Goal: Task Accomplishment & Management: Manage account settings

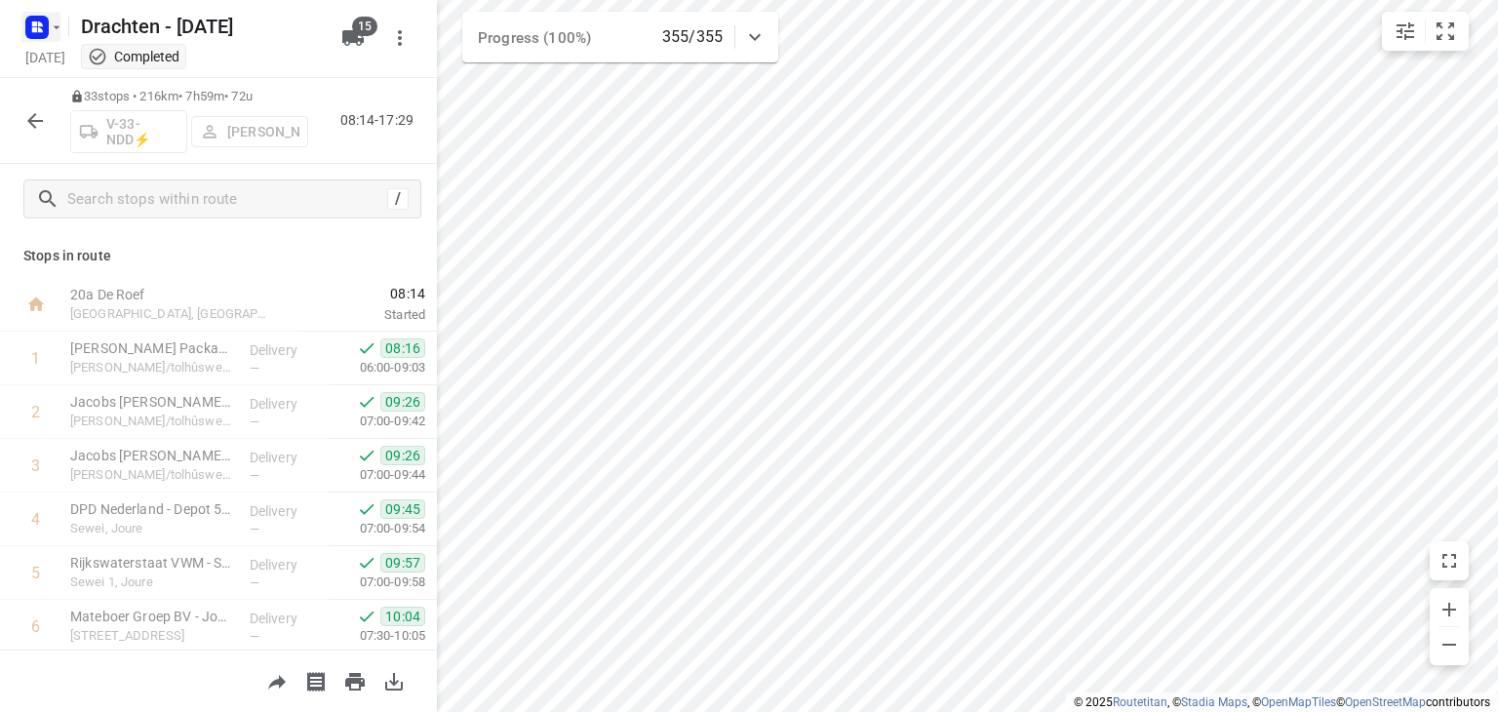
scroll to position [1506, 0]
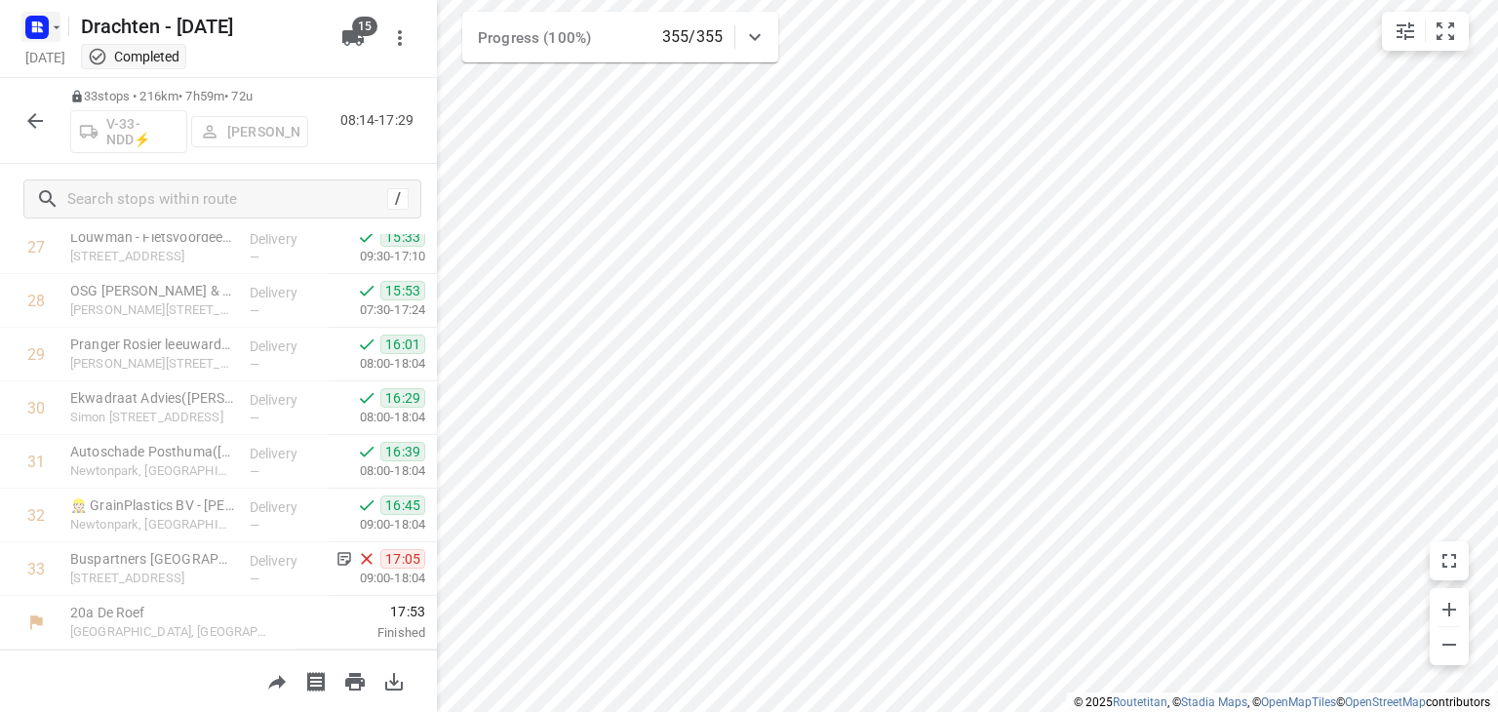
click at [45, 30] on rect "button" at bounding box center [36, 27] width 23 height 23
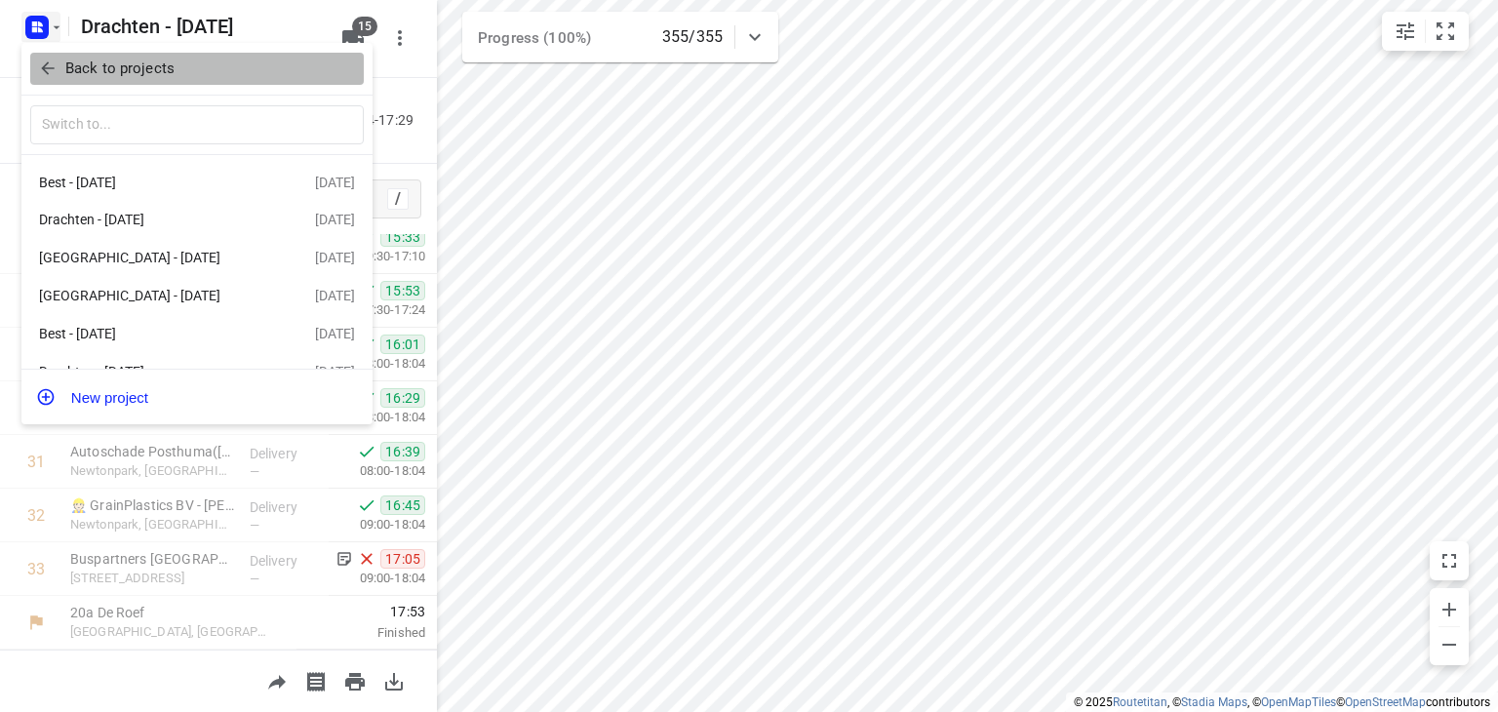
click at [125, 74] on p "Back to projects" at bounding box center [119, 69] width 109 height 22
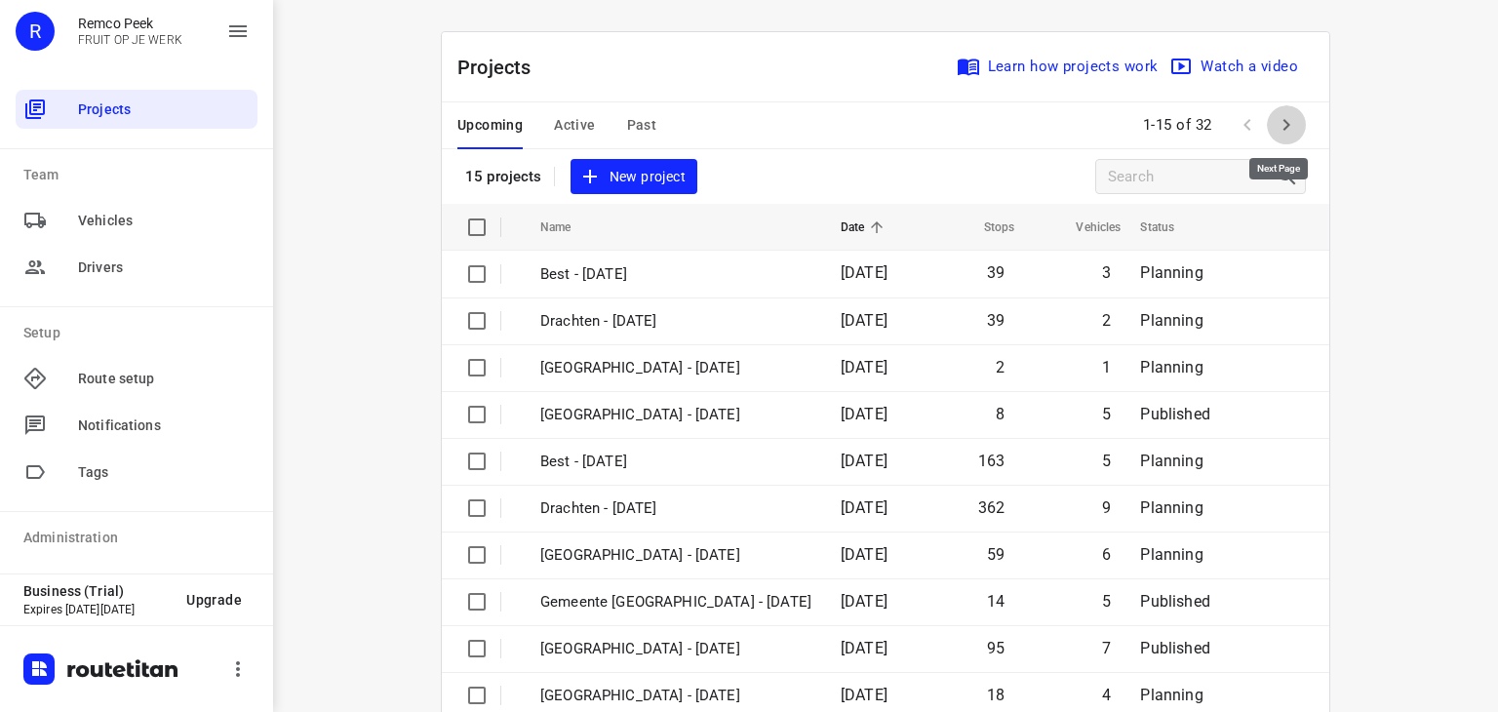
click at [1281, 119] on icon "button" at bounding box center [1286, 124] width 23 height 23
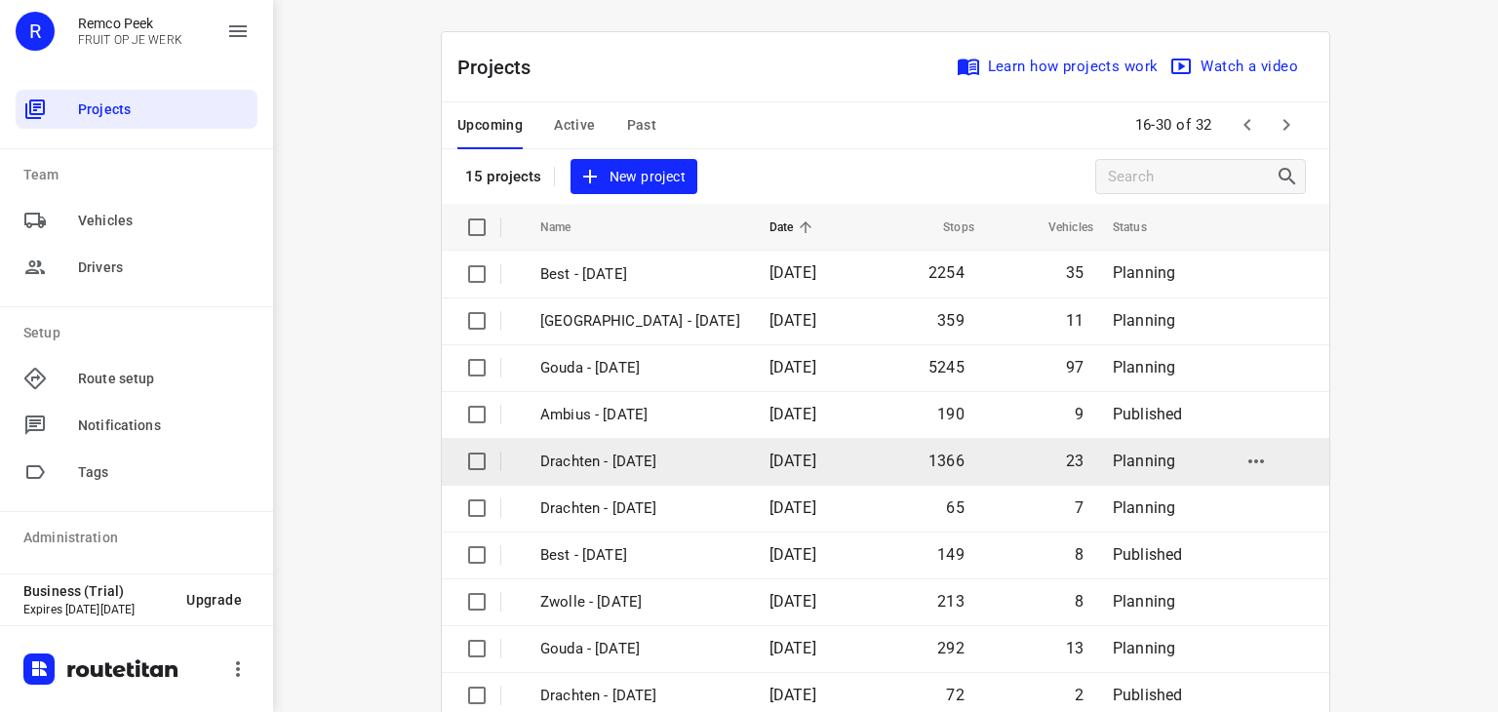
click at [592, 473] on td "Drachten - [DATE]" at bounding box center [637, 461] width 233 height 47
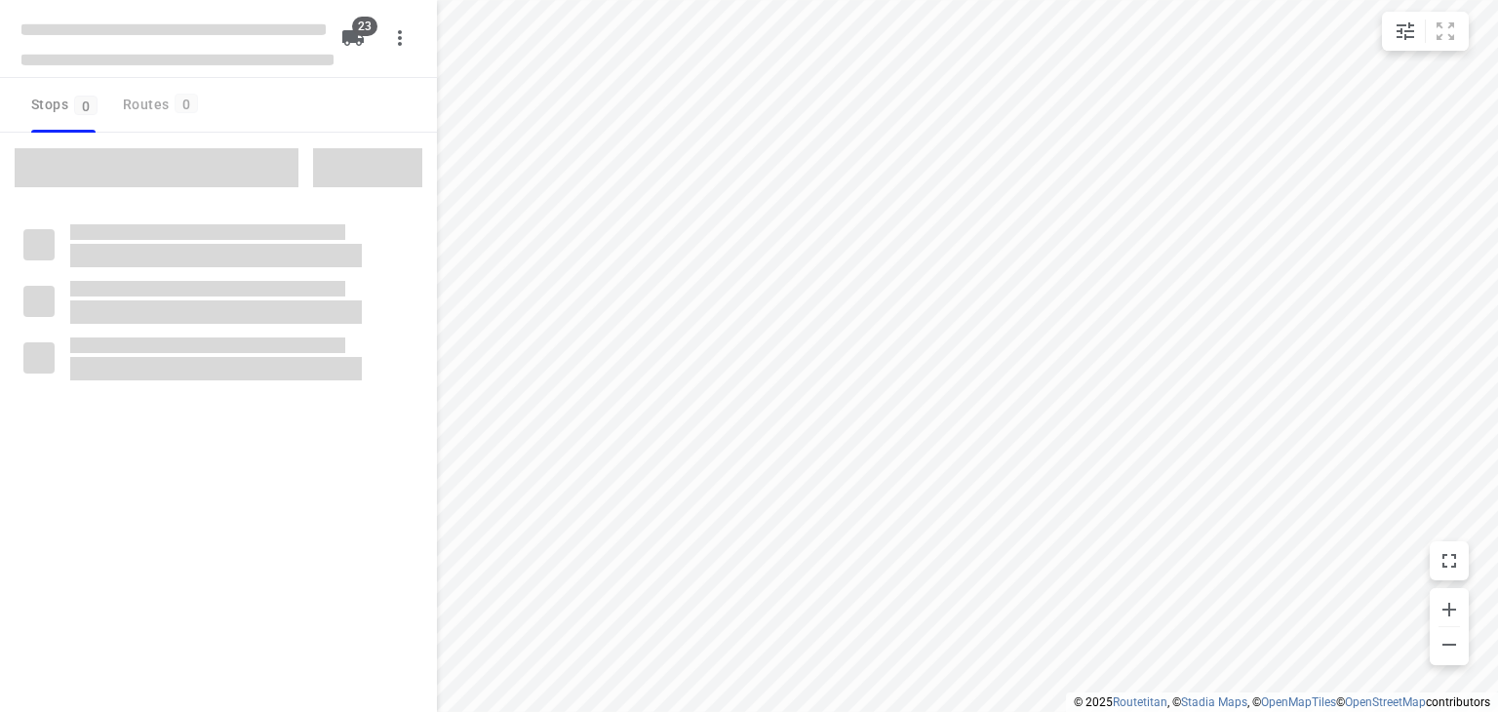
checkbox input "true"
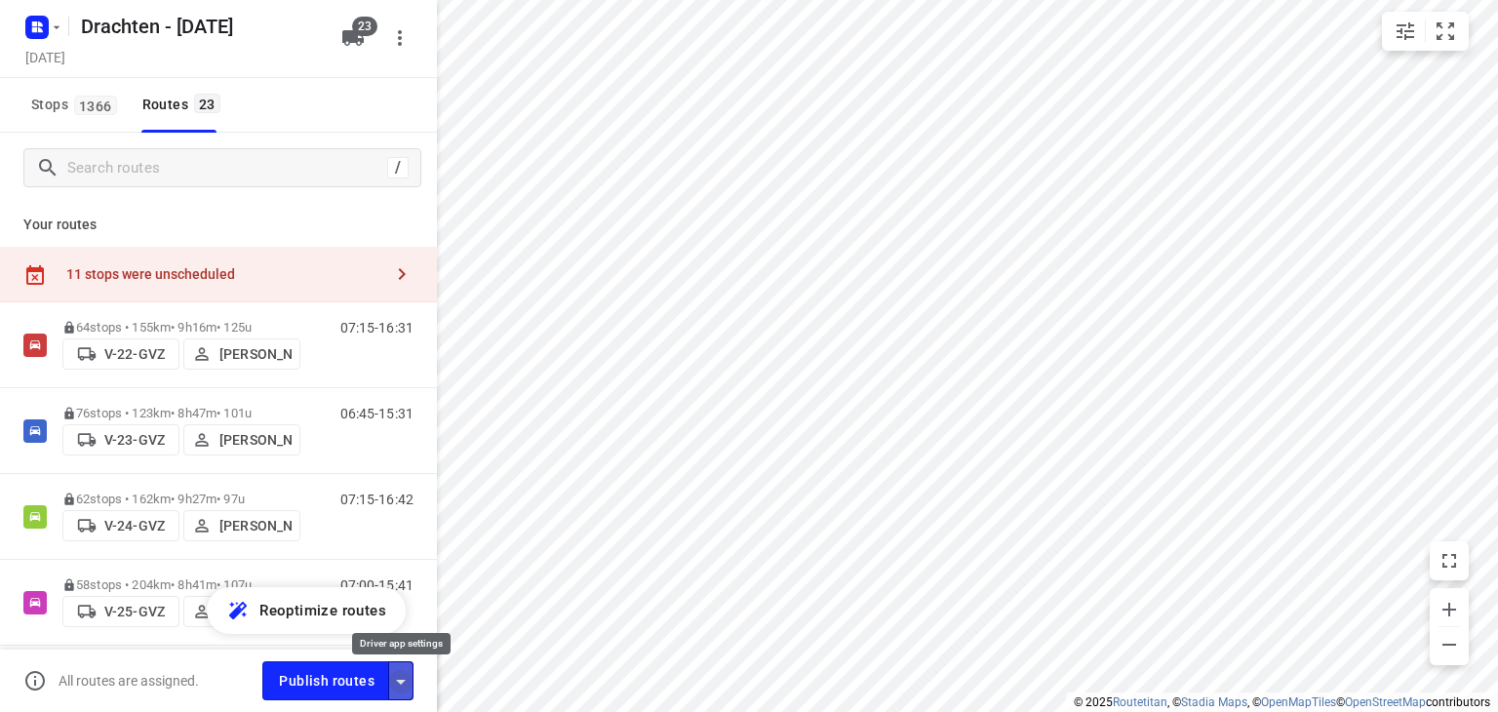
click at [407, 683] on icon "button" at bounding box center [400, 681] width 23 height 23
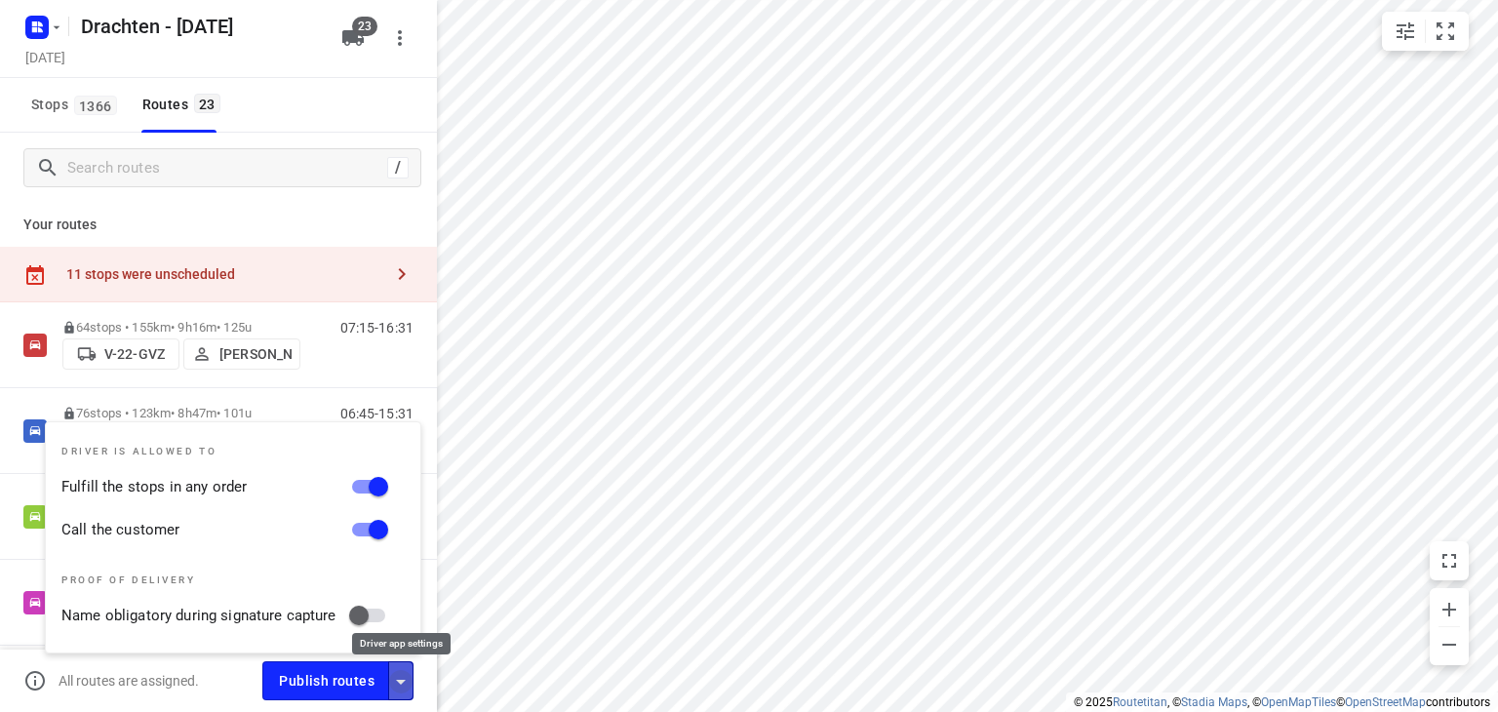
click at [405, 680] on icon "button" at bounding box center [400, 681] width 23 height 23
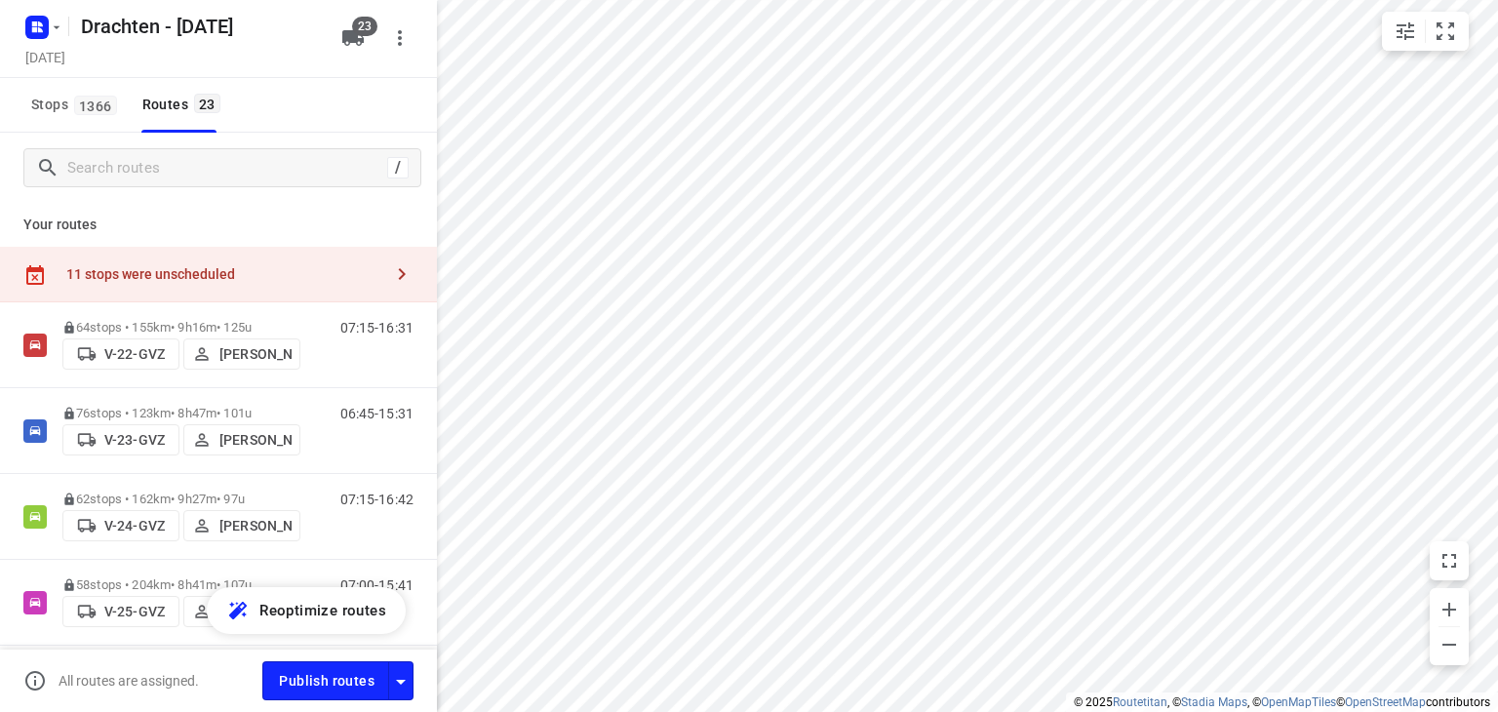
click at [325, 279] on div "11 stops were unscheduled" at bounding box center [224, 274] width 316 height 16
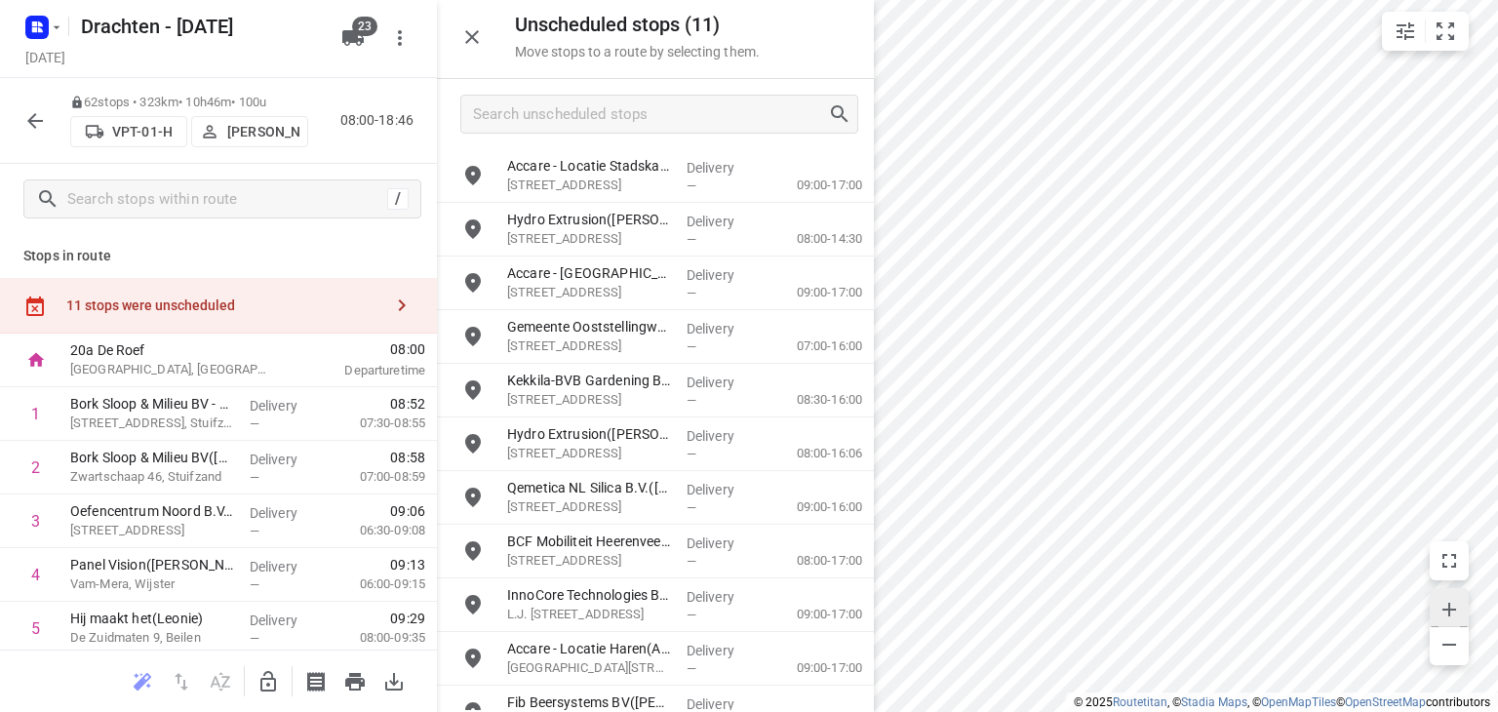
click at [1452, 603] on icon "button" at bounding box center [1449, 609] width 23 height 23
click at [1442, 613] on icon "button" at bounding box center [1449, 609] width 23 height 23
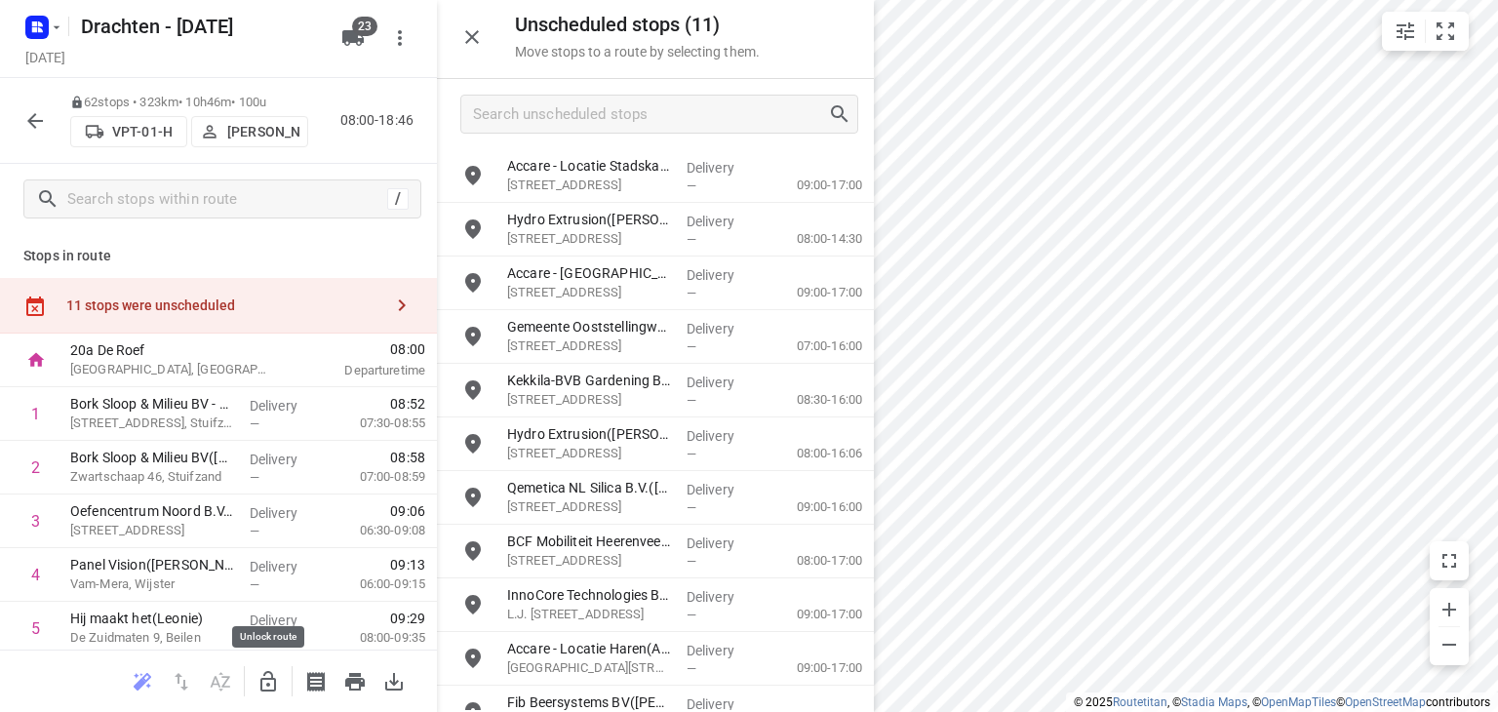
click at [269, 681] on icon "button" at bounding box center [268, 681] width 23 height 23
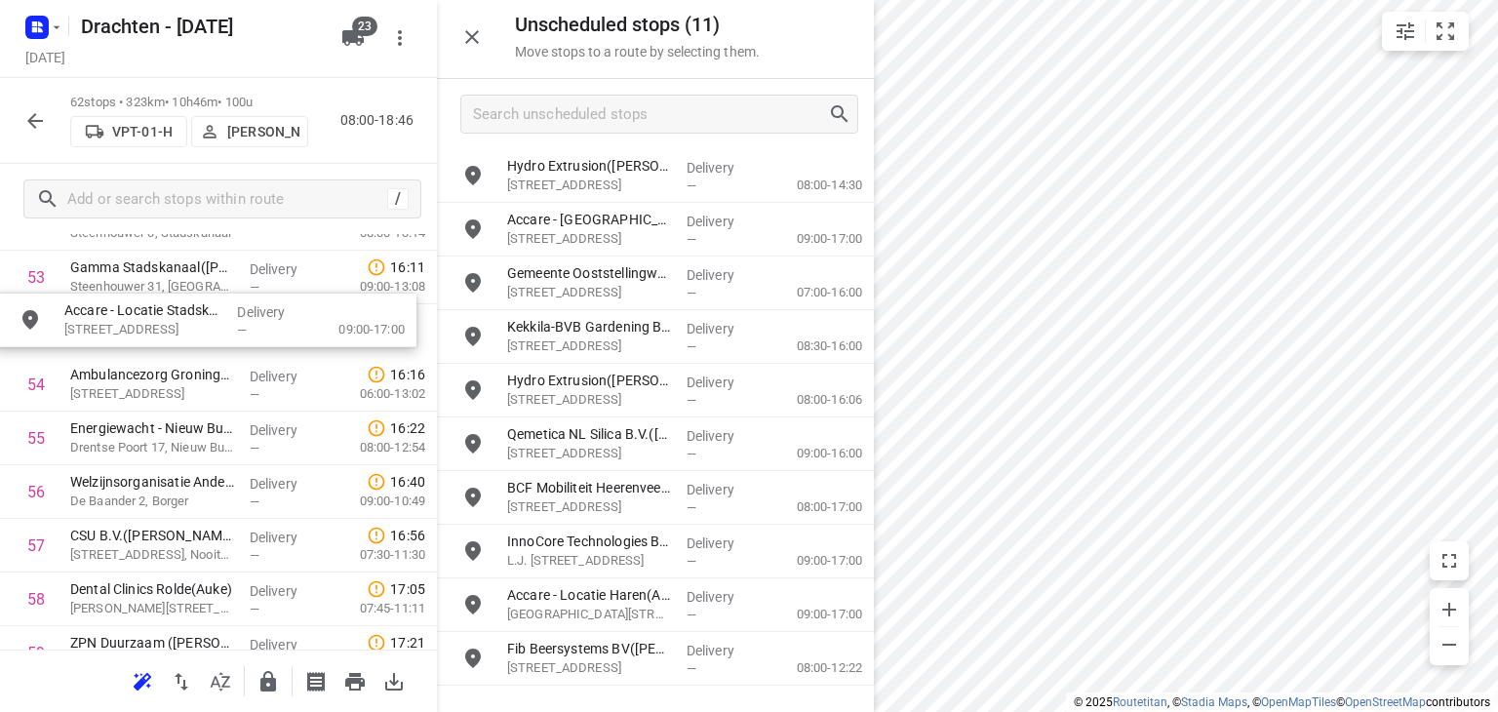
scroll to position [2903, 0]
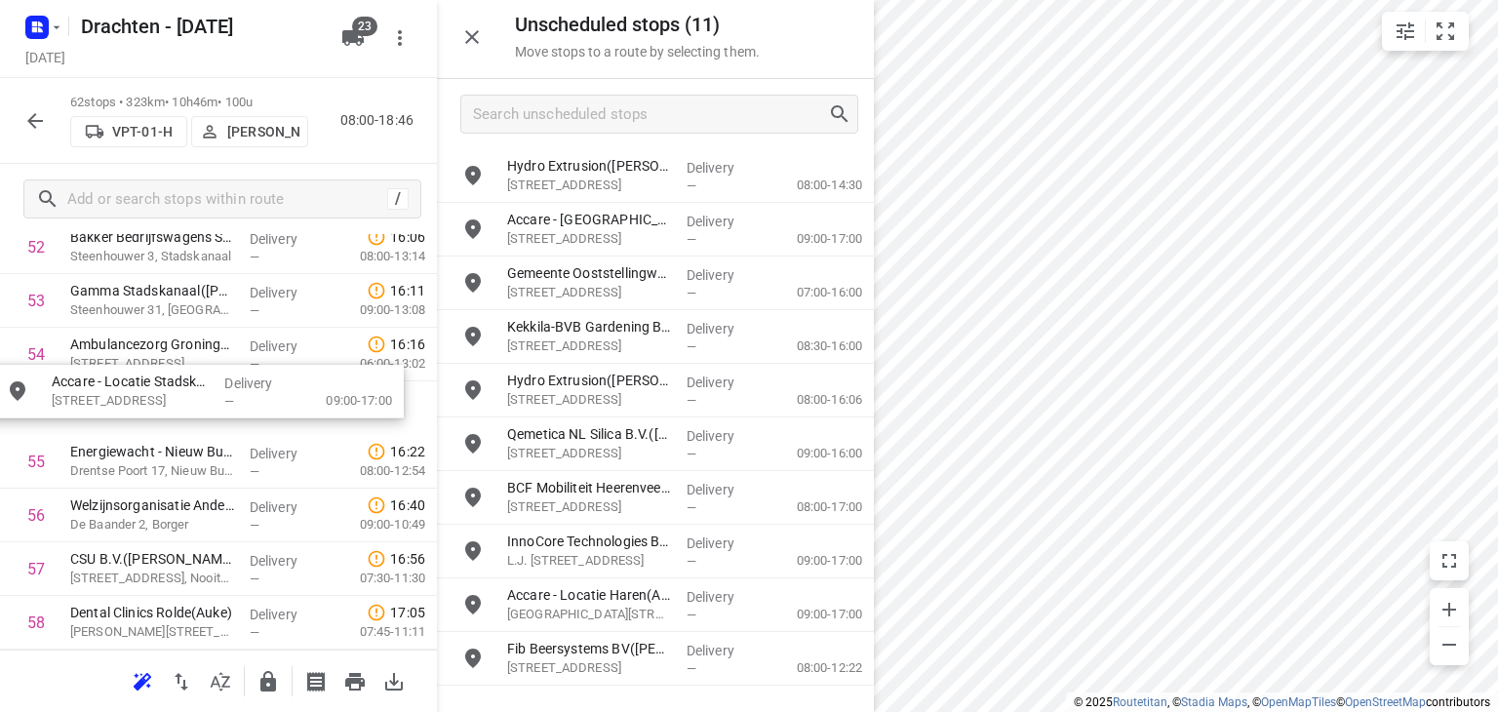
drag, startPoint x: 615, startPoint y: 198, endPoint x: 154, endPoint y: 419, distance: 510.9
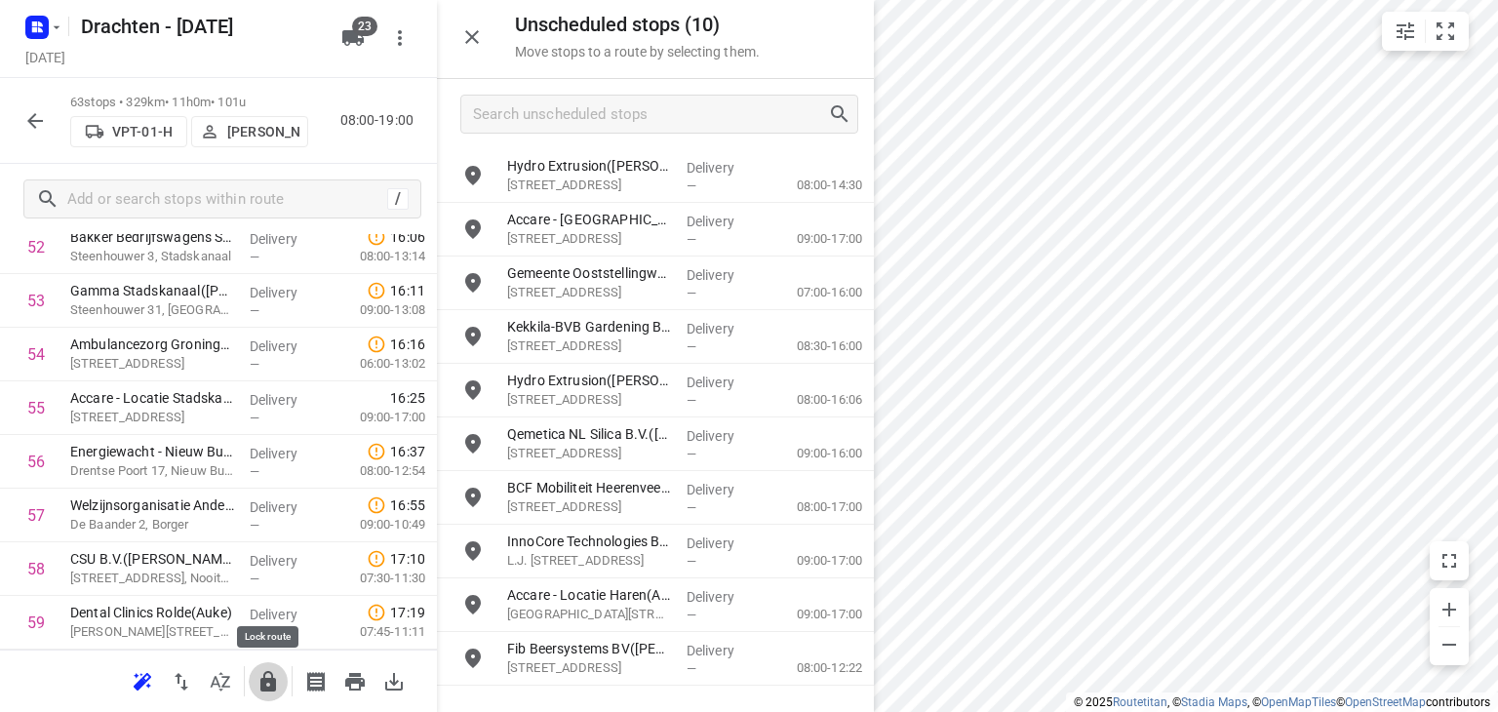
click at [272, 689] on icon "button" at bounding box center [268, 681] width 16 height 20
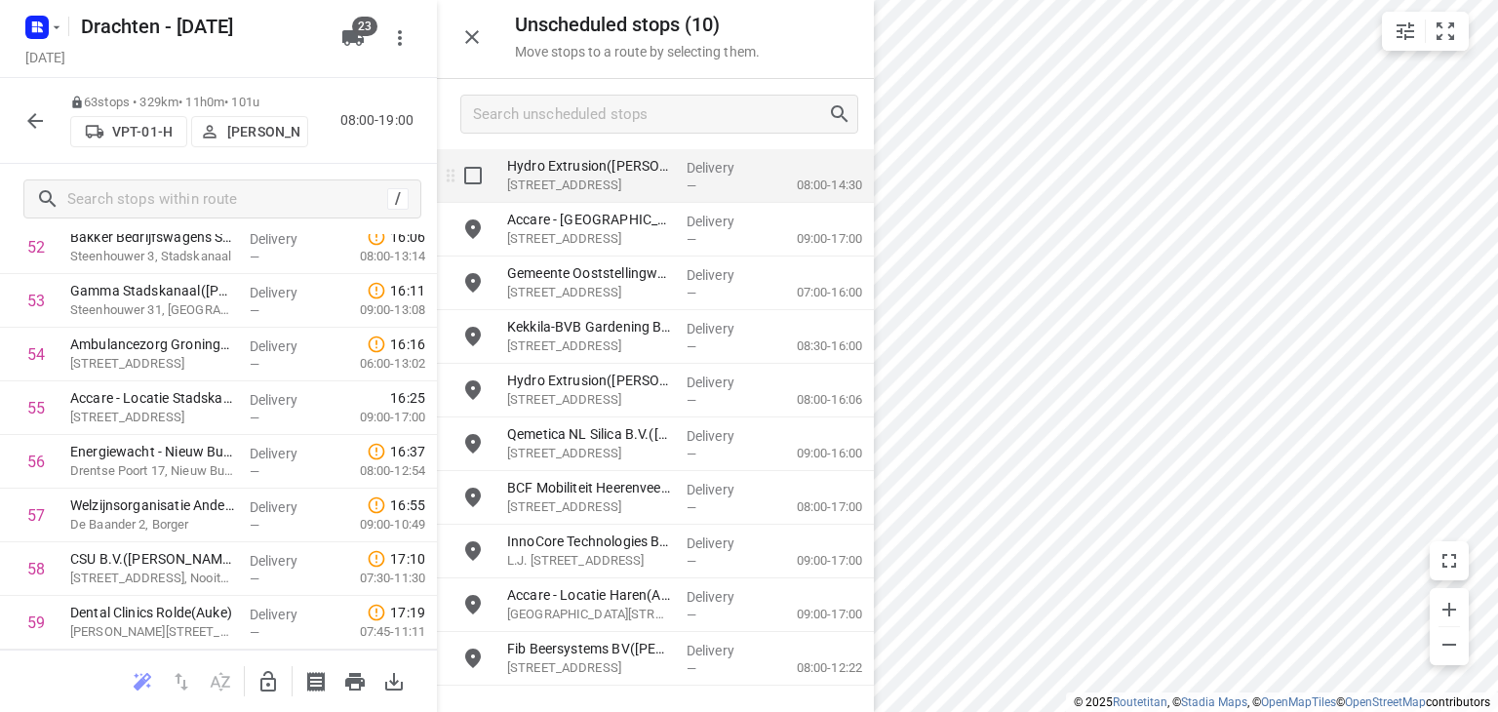
click at [687, 159] on p "Delivery" at bounding box center [723, 168] width 72 height 20
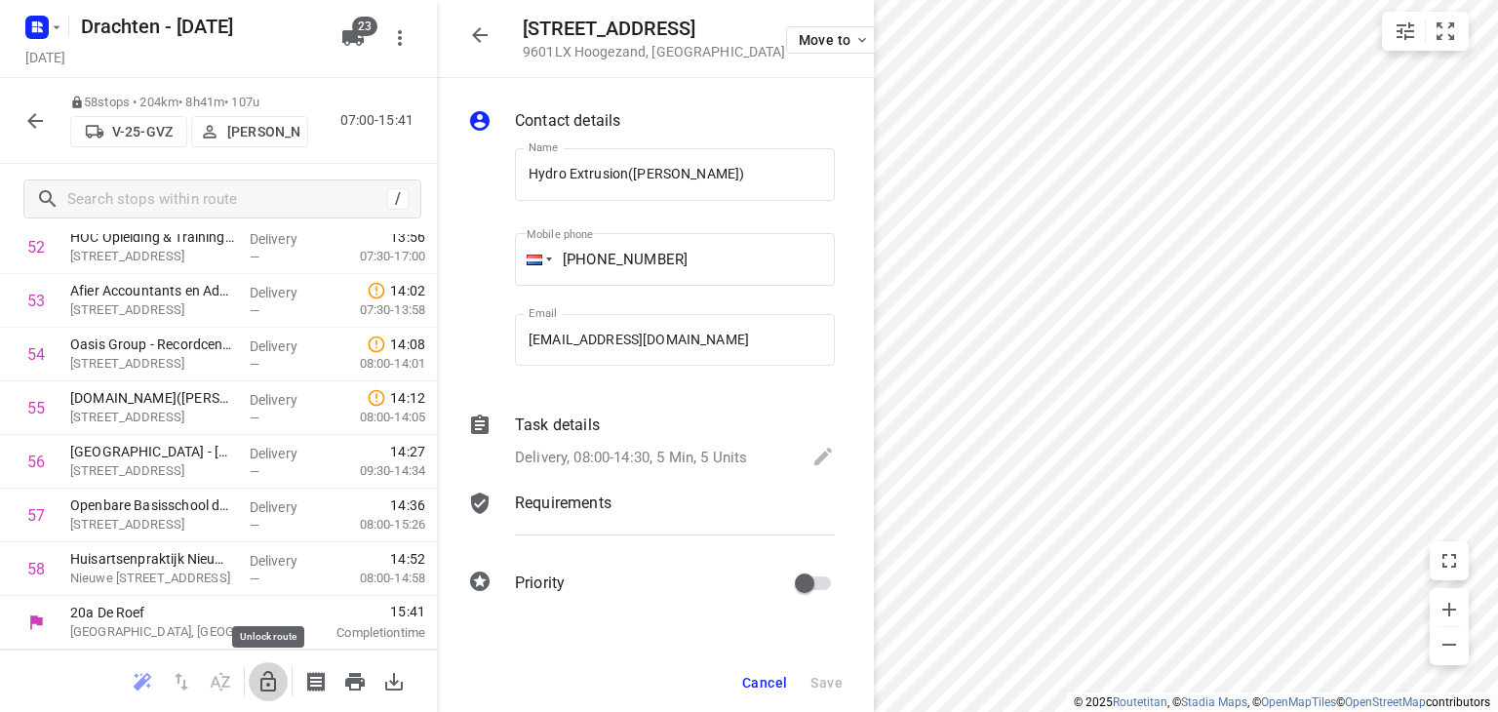
click at [263, 667] on button "button" at bounding box center [268, 681] width 39 height 39
click at [480, 36] on icon "button" at bounding box center [479, 34] width 23 height 23
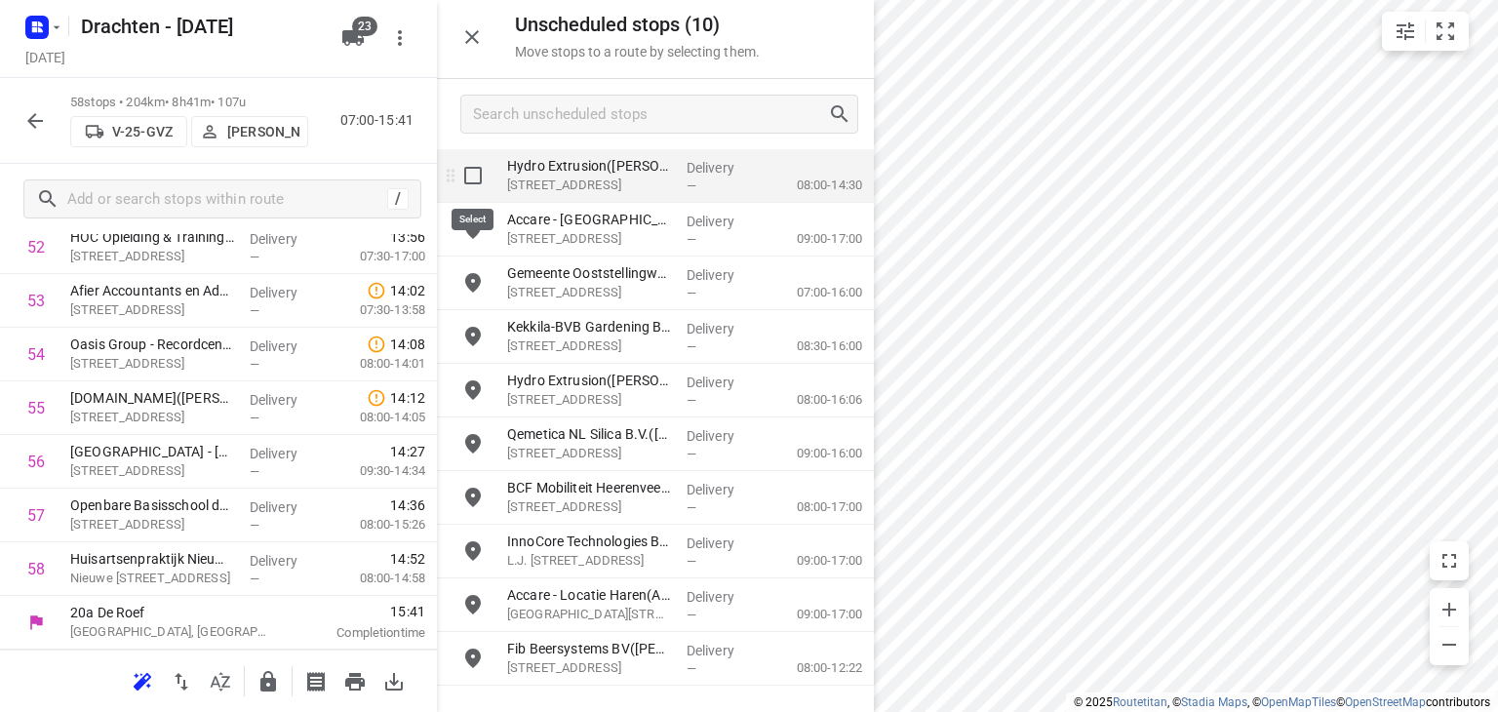
click at [480, 174] on input "grid" at bounding box center [473, 175] width 39 height 39
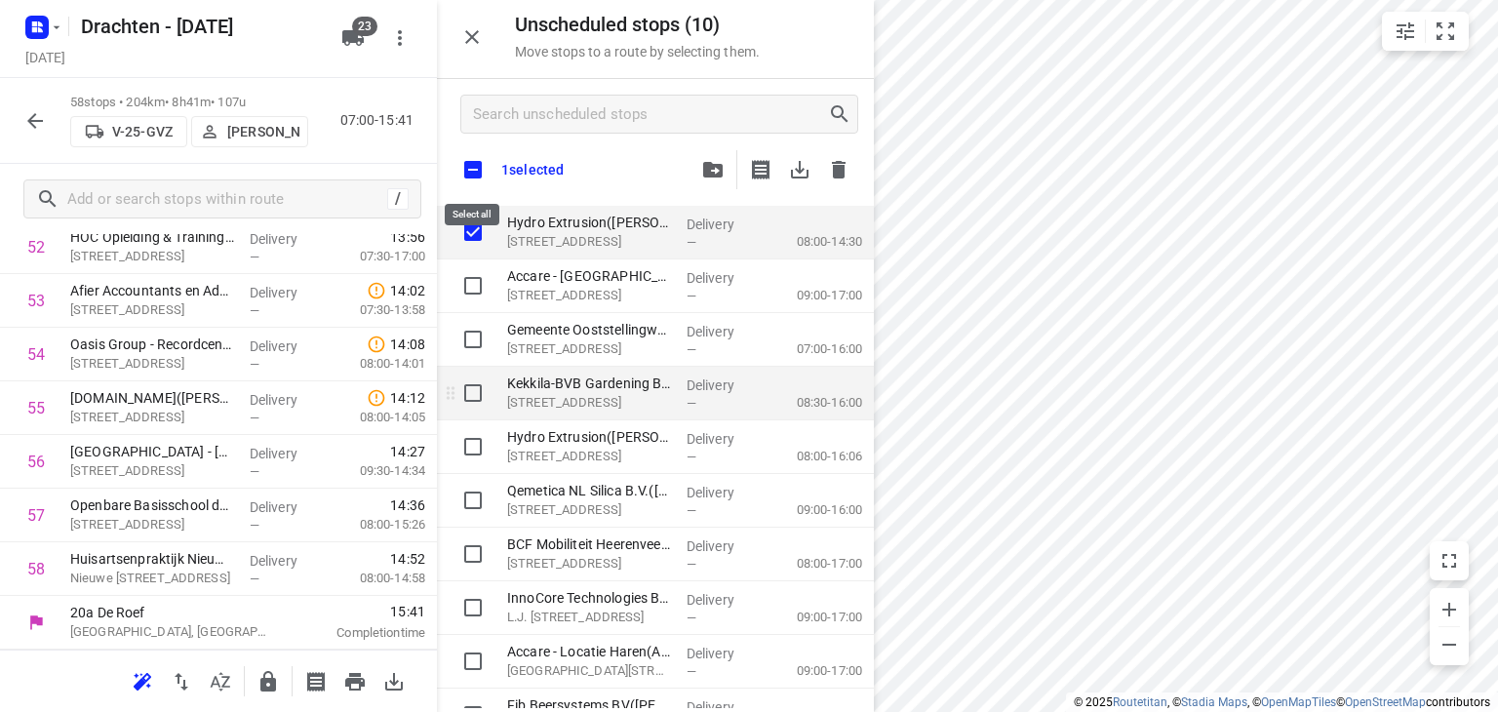
checkbox input "true"
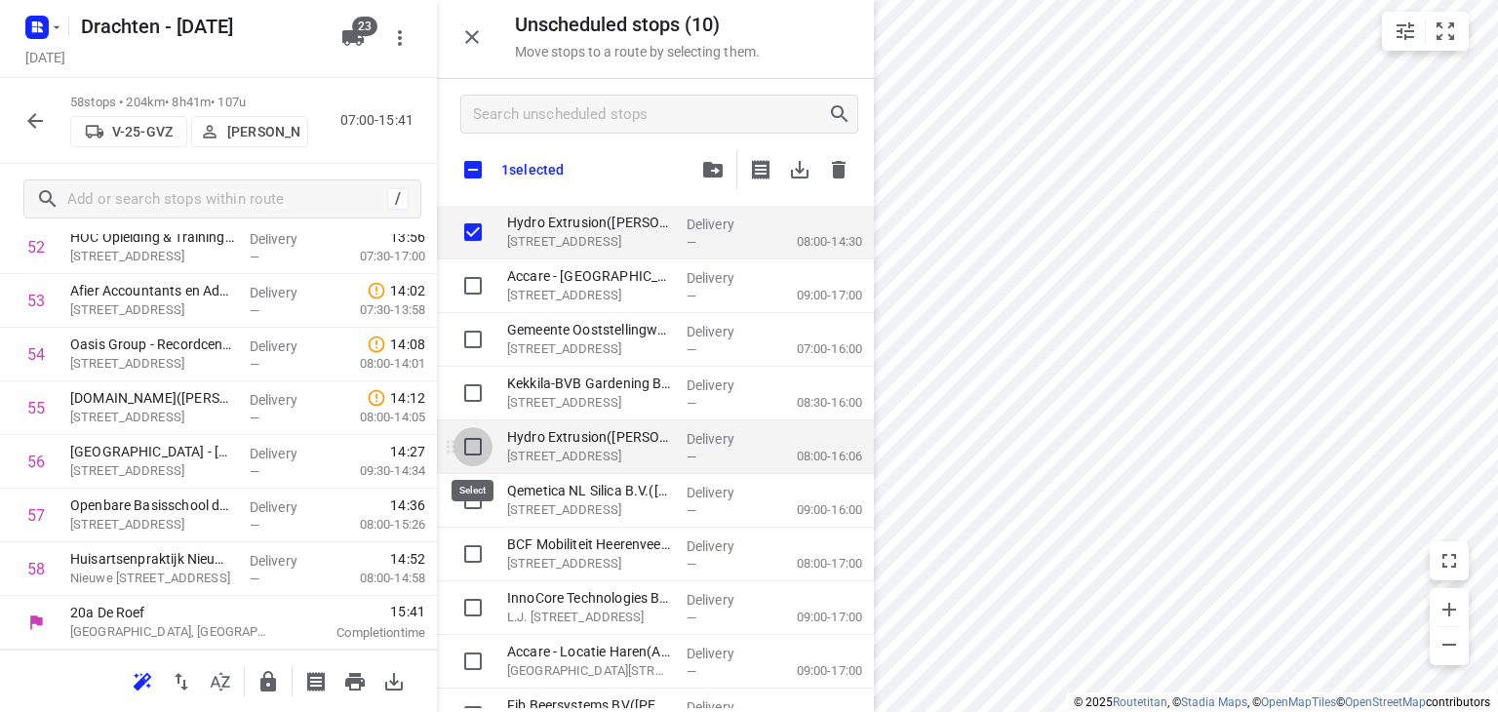
click at [473, 455] on input "grid" at bounding box center [473, 446] width 39 height 39
checkbox input "true"
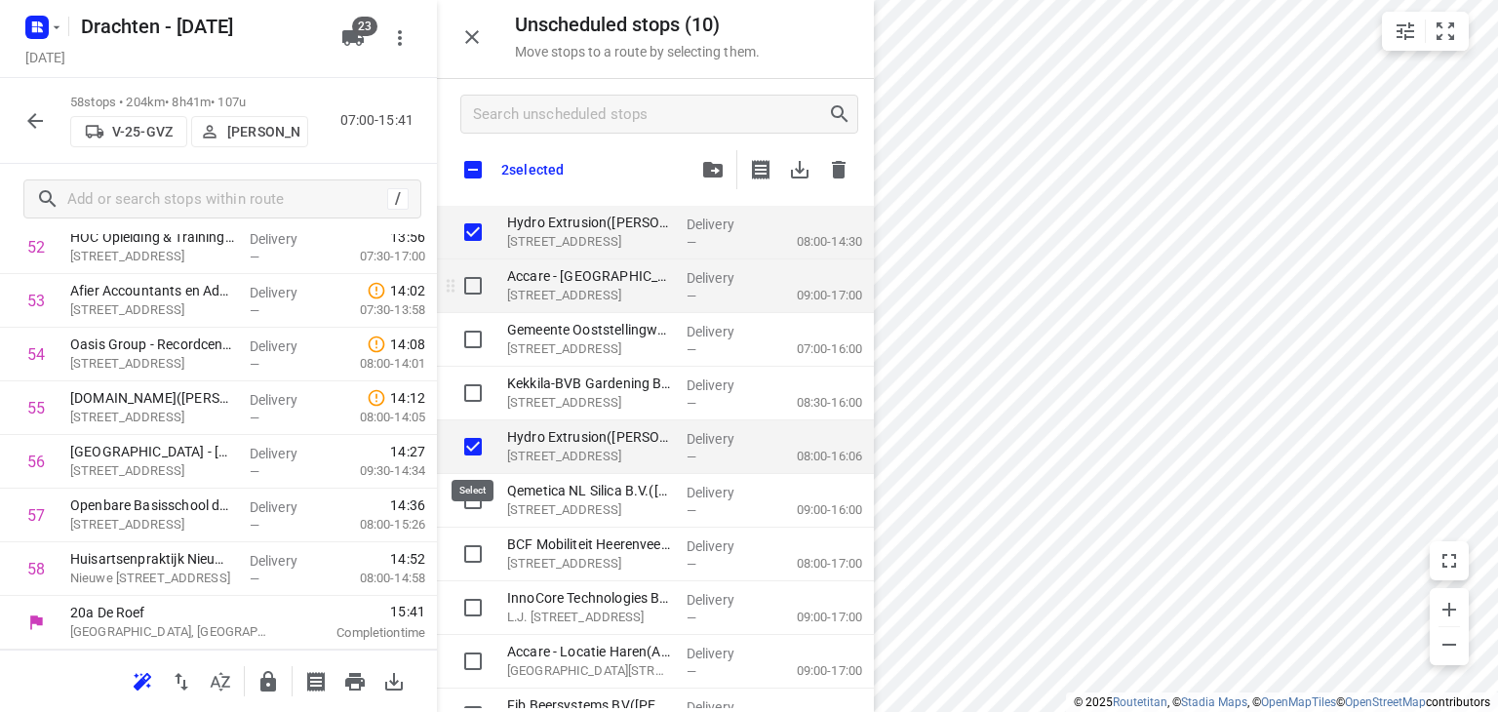
checkbox input "true"
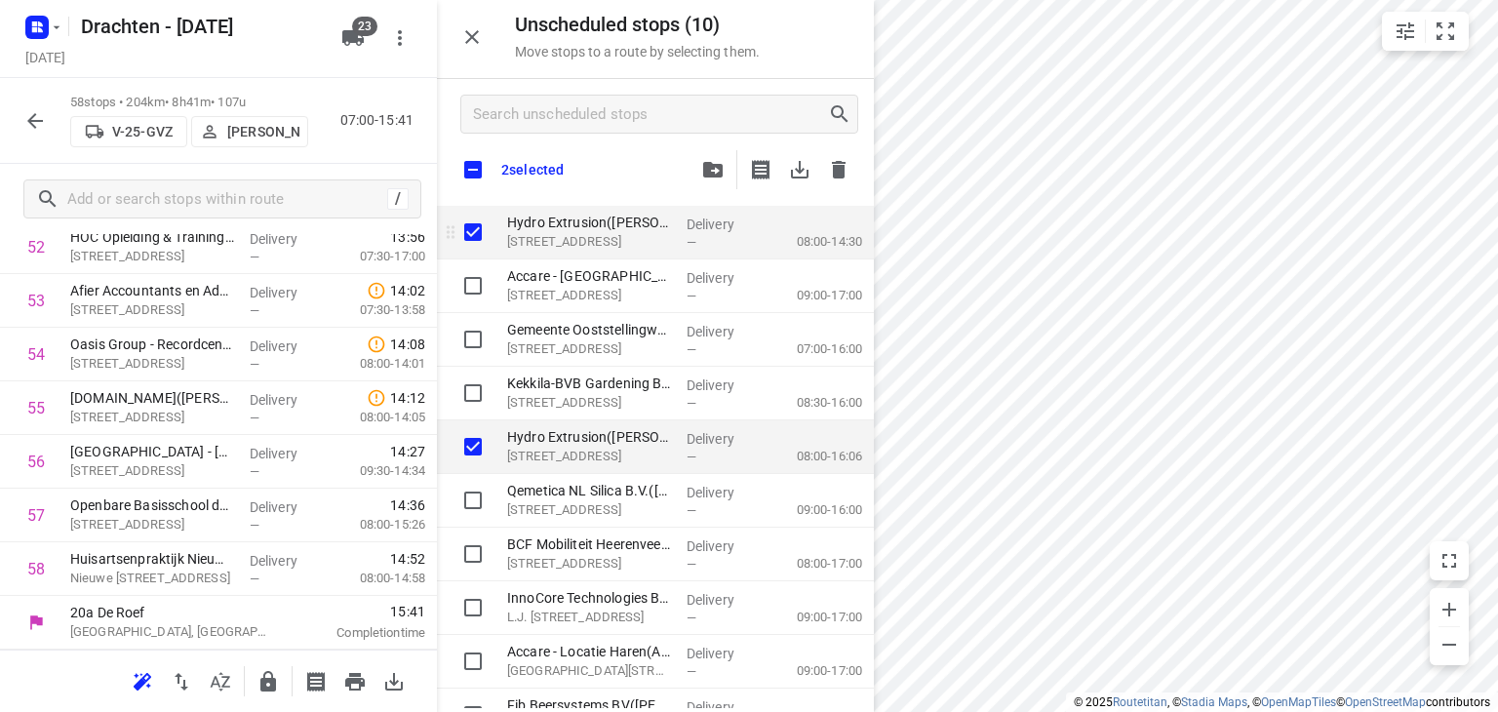
checkbox input "true"
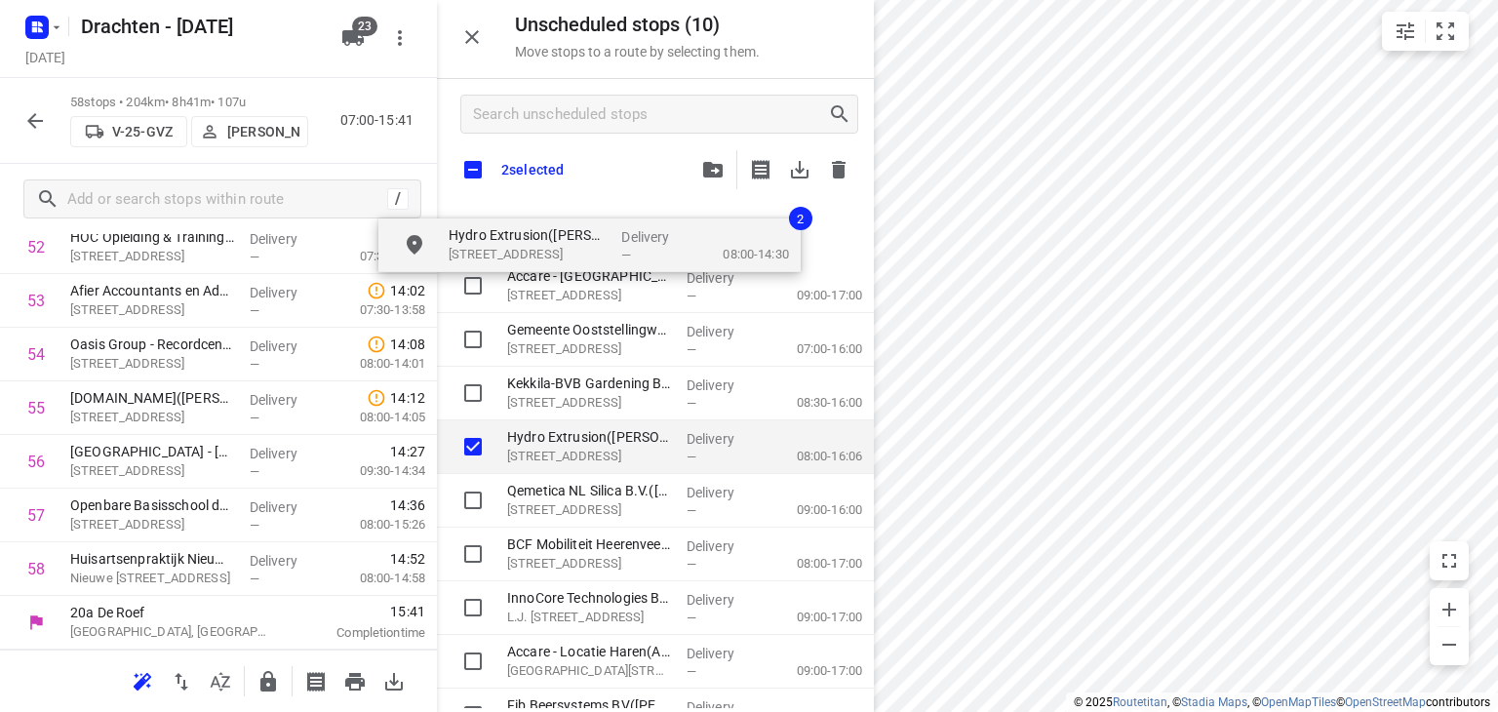
checkbox input "true"
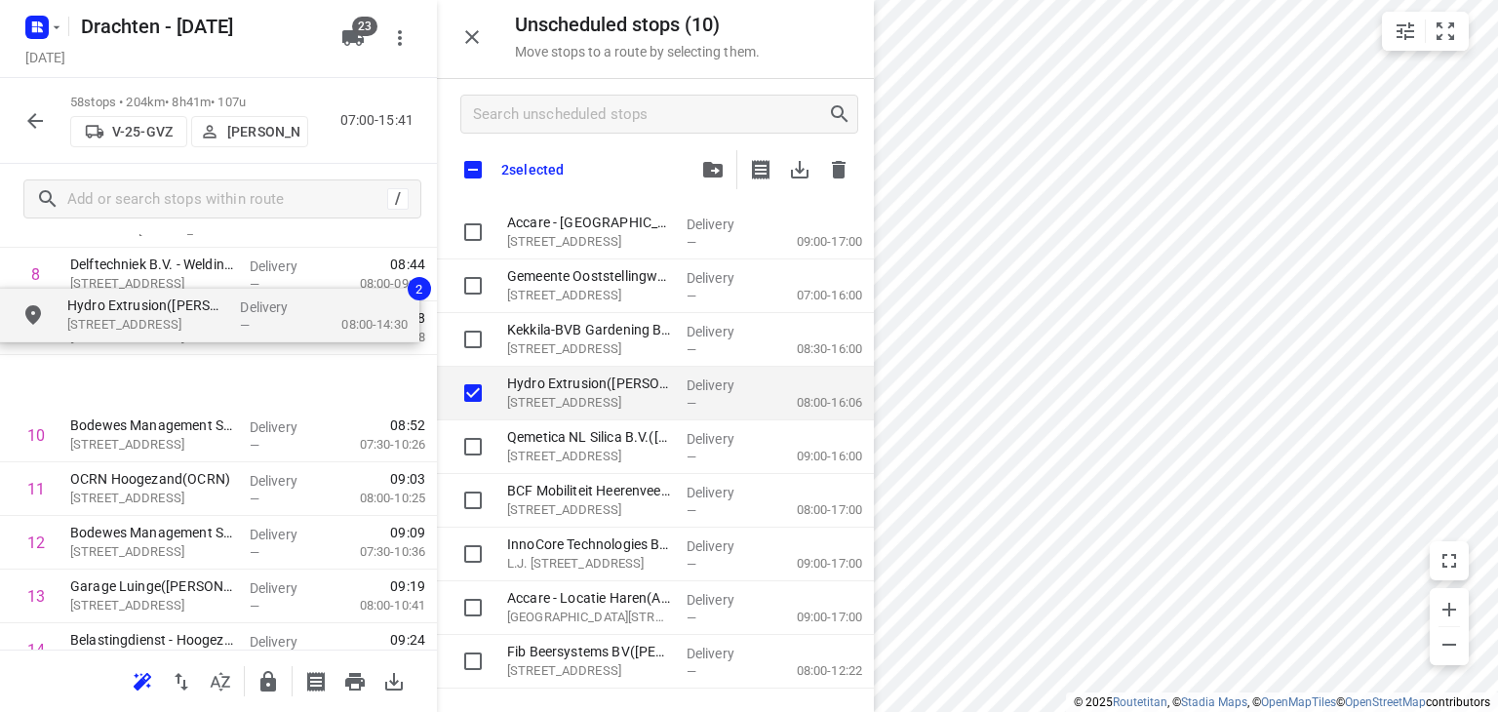
scroll to position [511, 0]
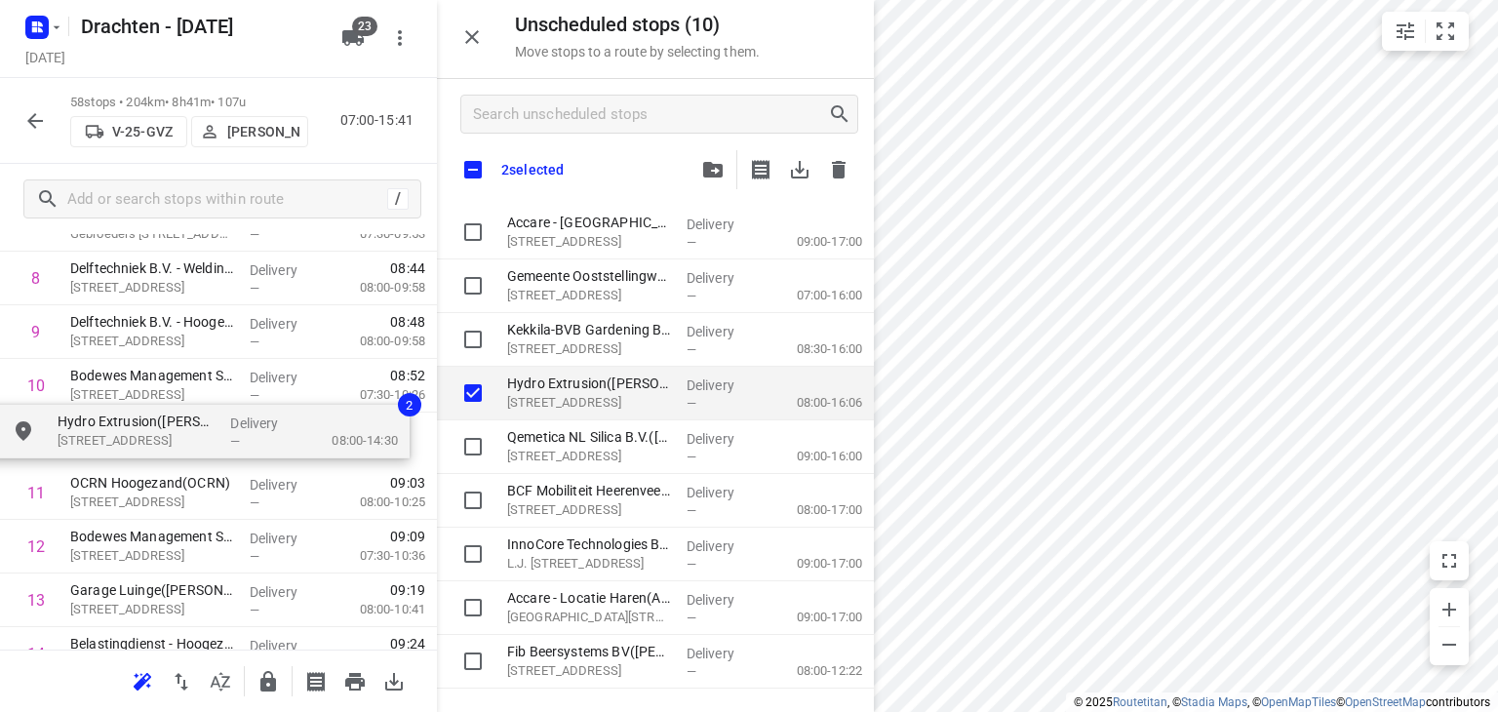
drag, startPoint x: 579, startPoint y: 238, endPoint x: 121, endPoint y: 438, distance: 500.2
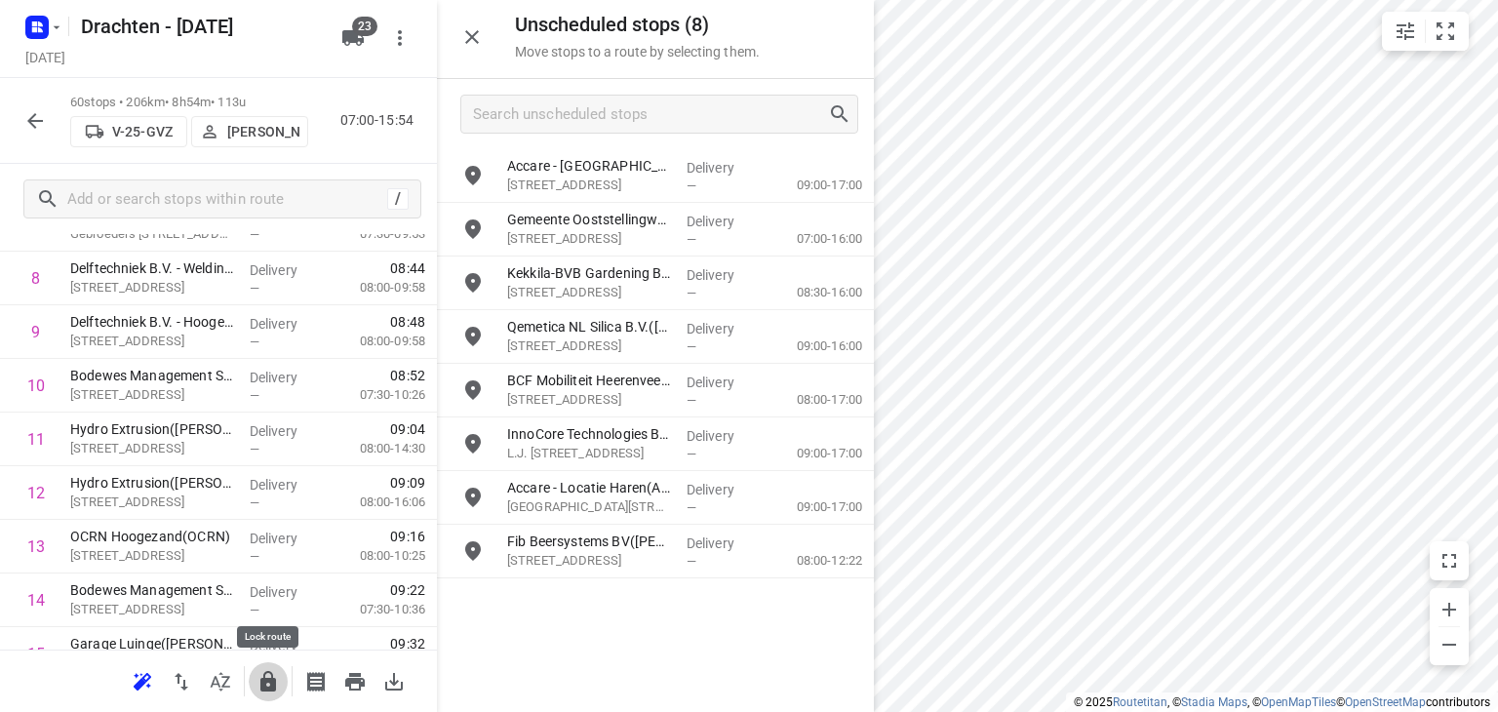
click at [265, 684] on icon "button" at bounding box center [268, 681] width 16 height 20
